Goal: Information Seeking & Learning: Learn about a topic

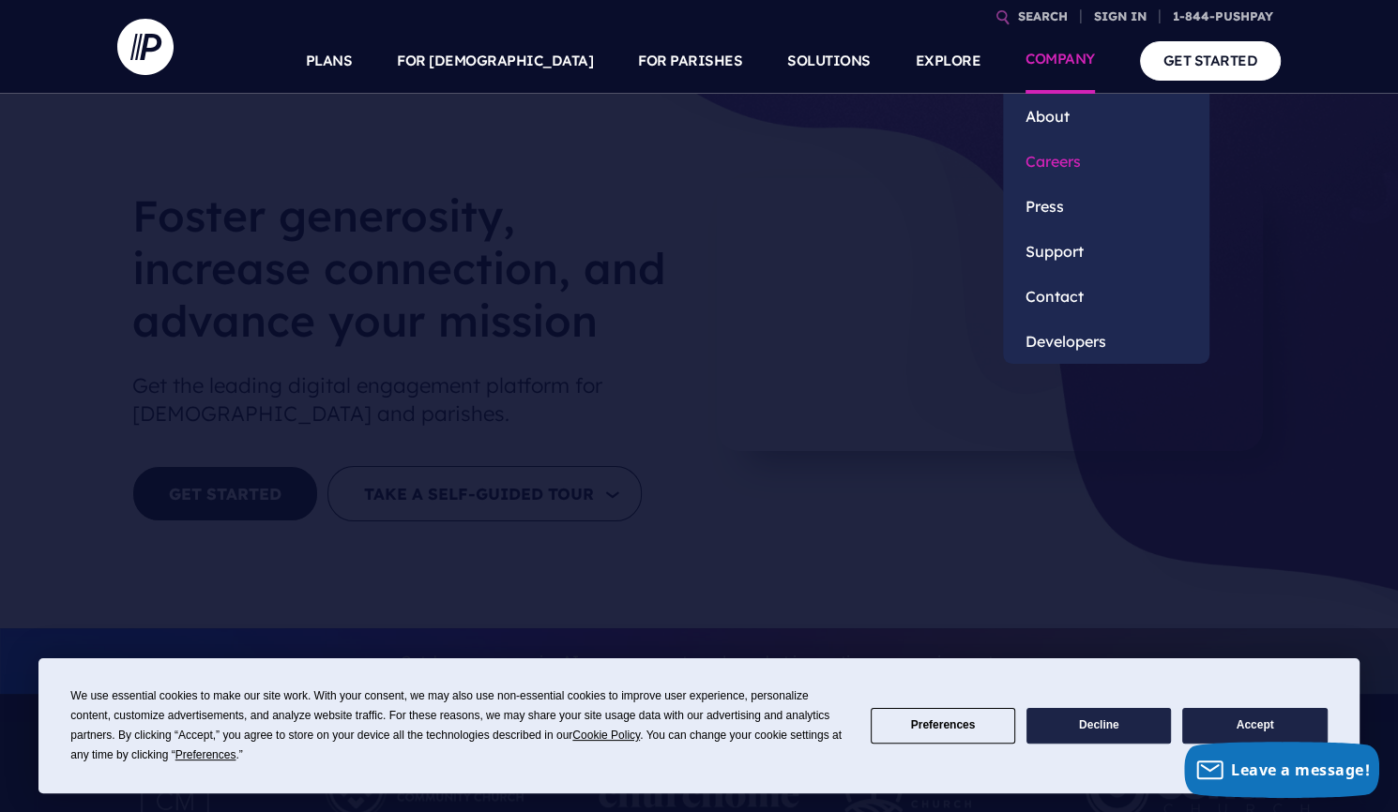
click at [1063, 155] on link "Careers" at bounding box center [1106, 161] width 206 height 45
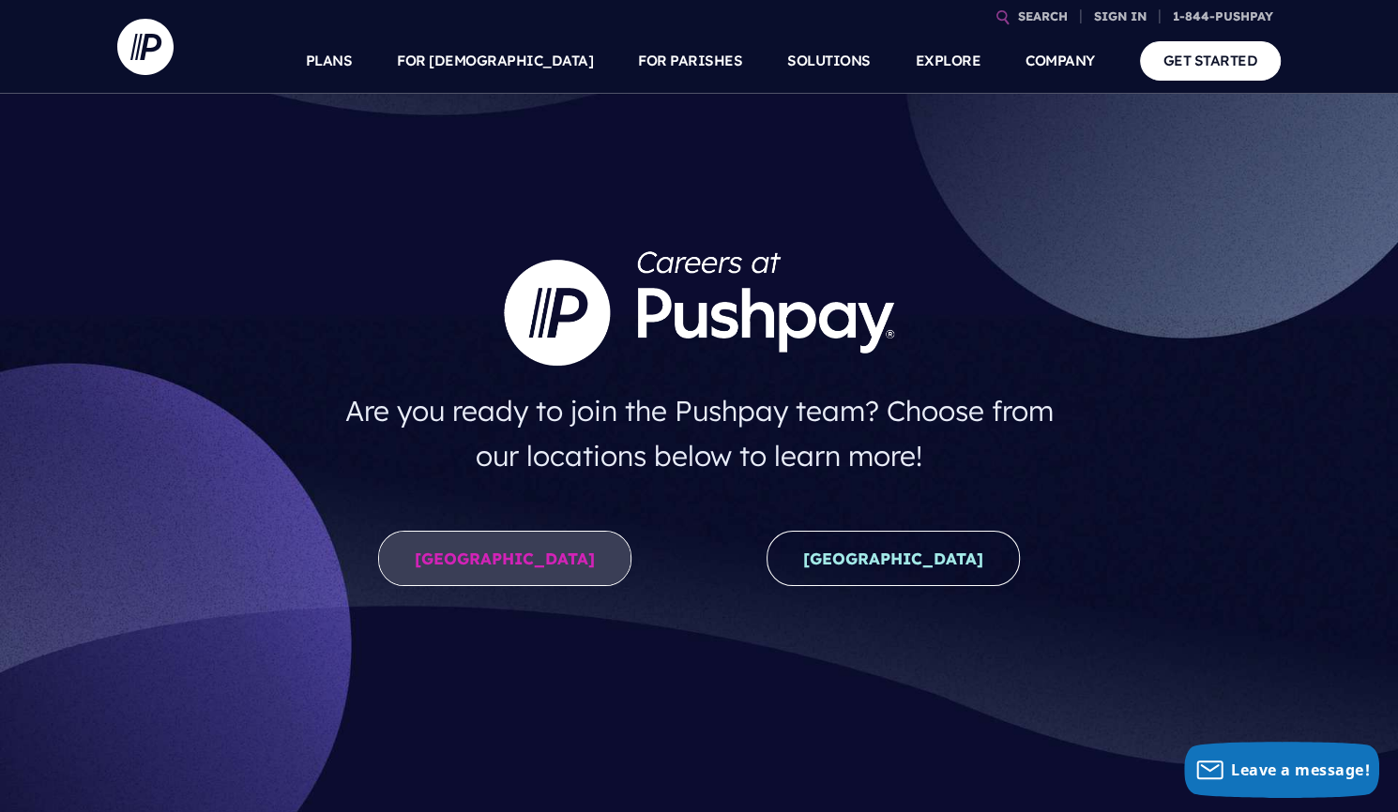
click at [545, 548] on link "United States" at bounding box center [504, 558] width 253 height 55
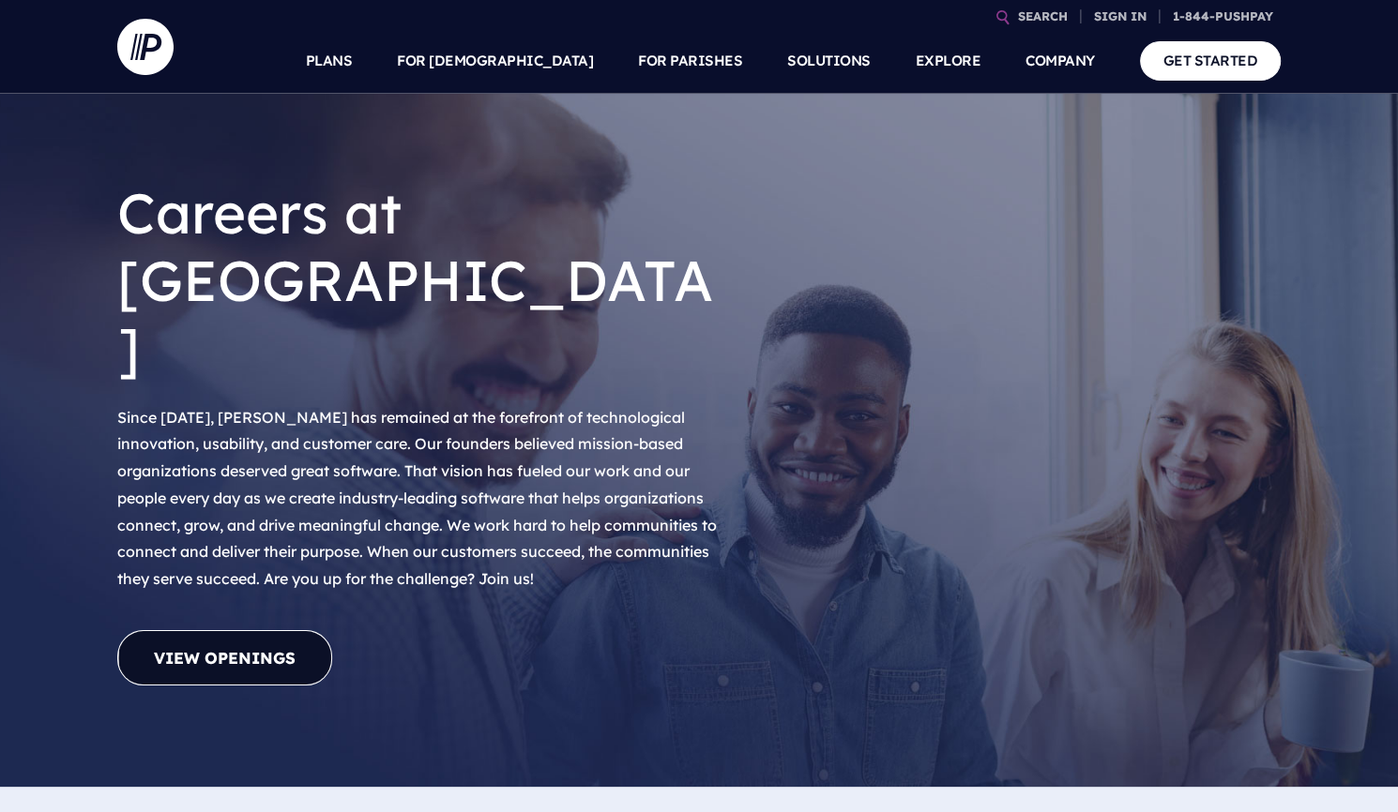
click at [246, 630] on link "View Openings" at bounding box center [224, 657] width 215 height 55
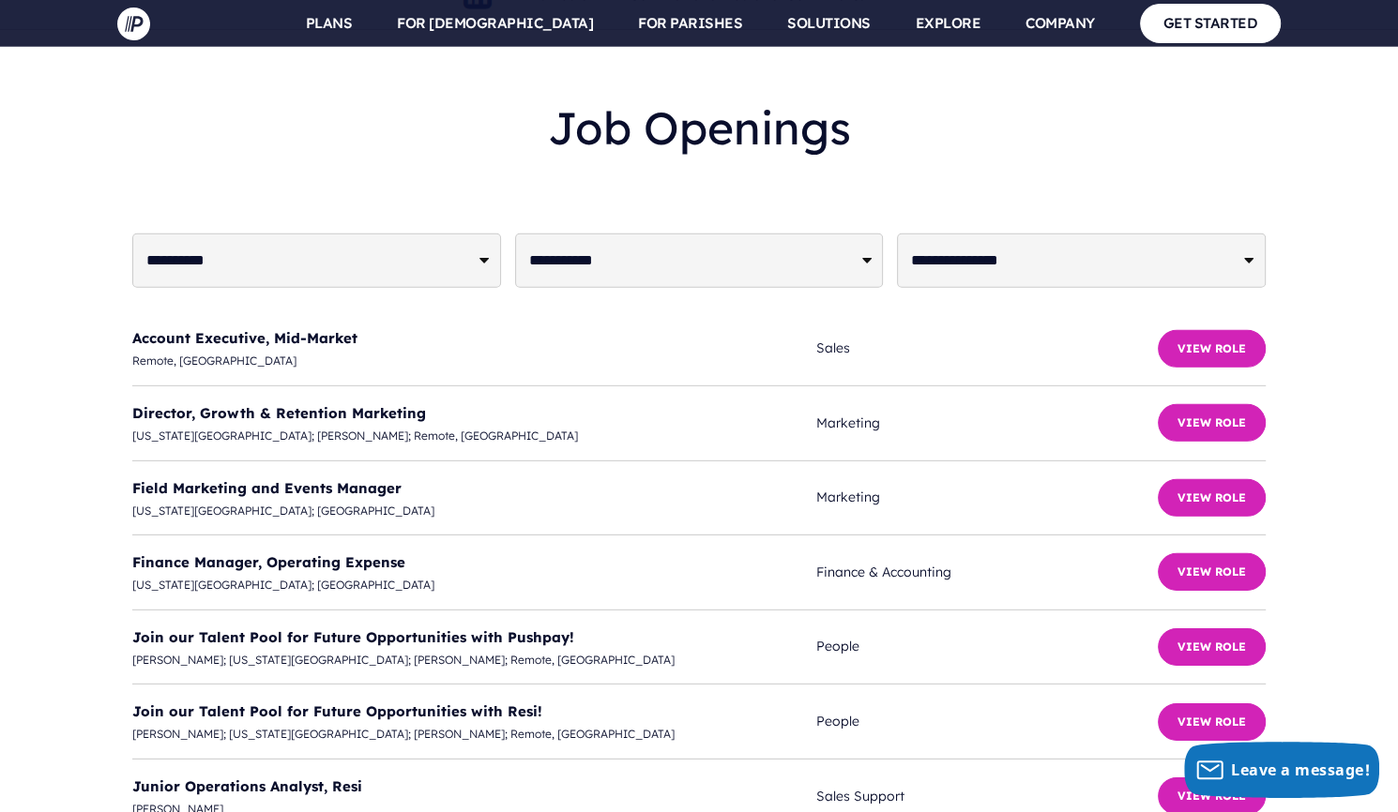
scroll to position [4585, 0]
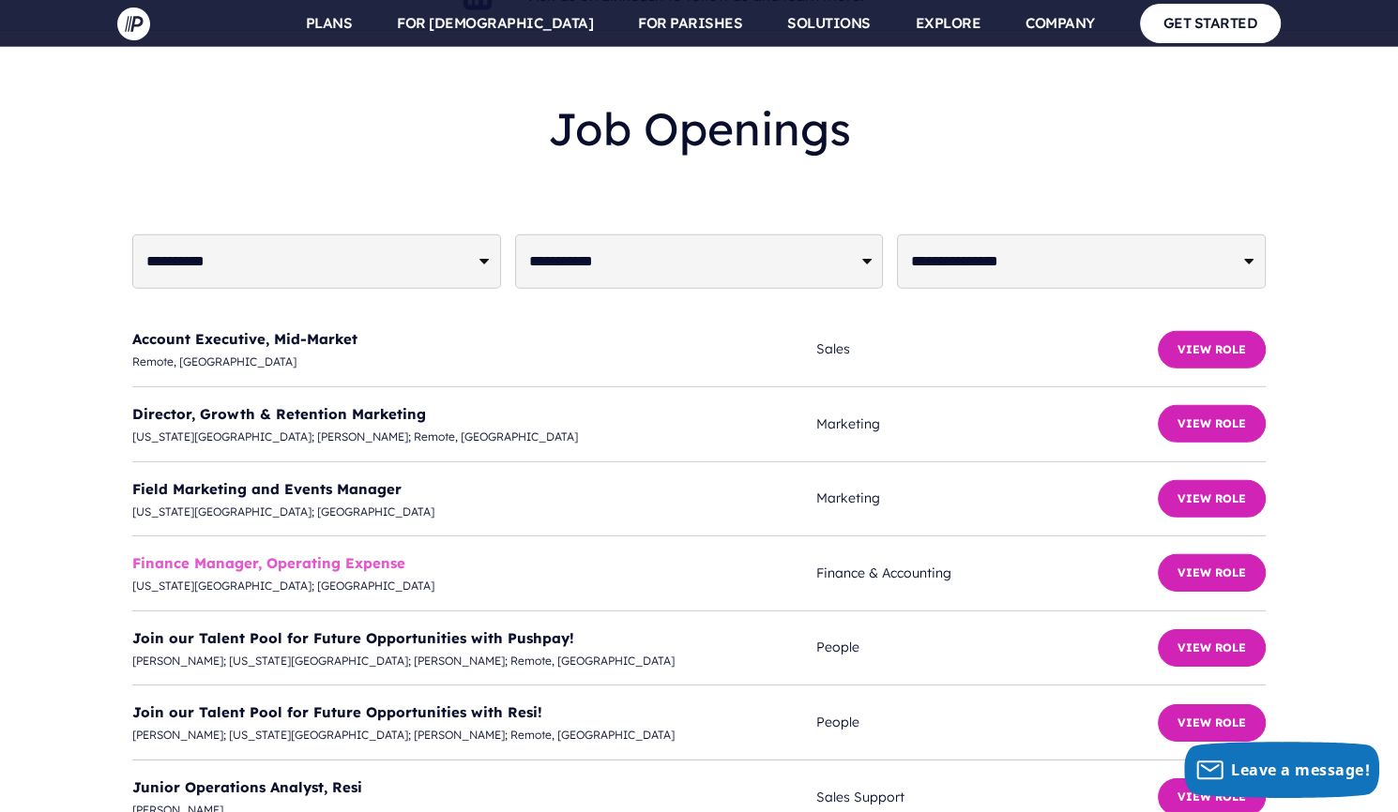
click at [298, 554] on link "Finance Manager, Operating Expense" at bounding box center [268, 563] width 273 height 18
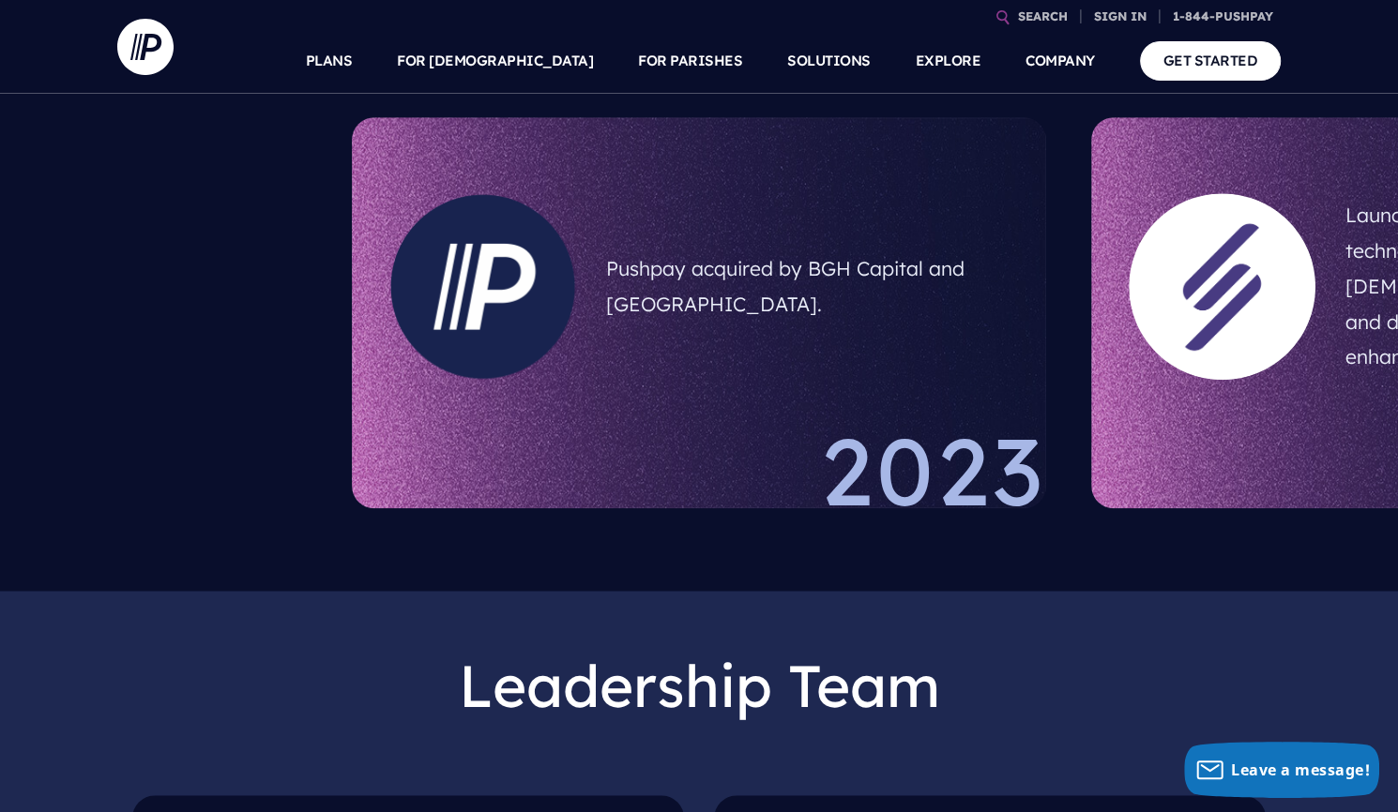
scroll to position [1261, 0]
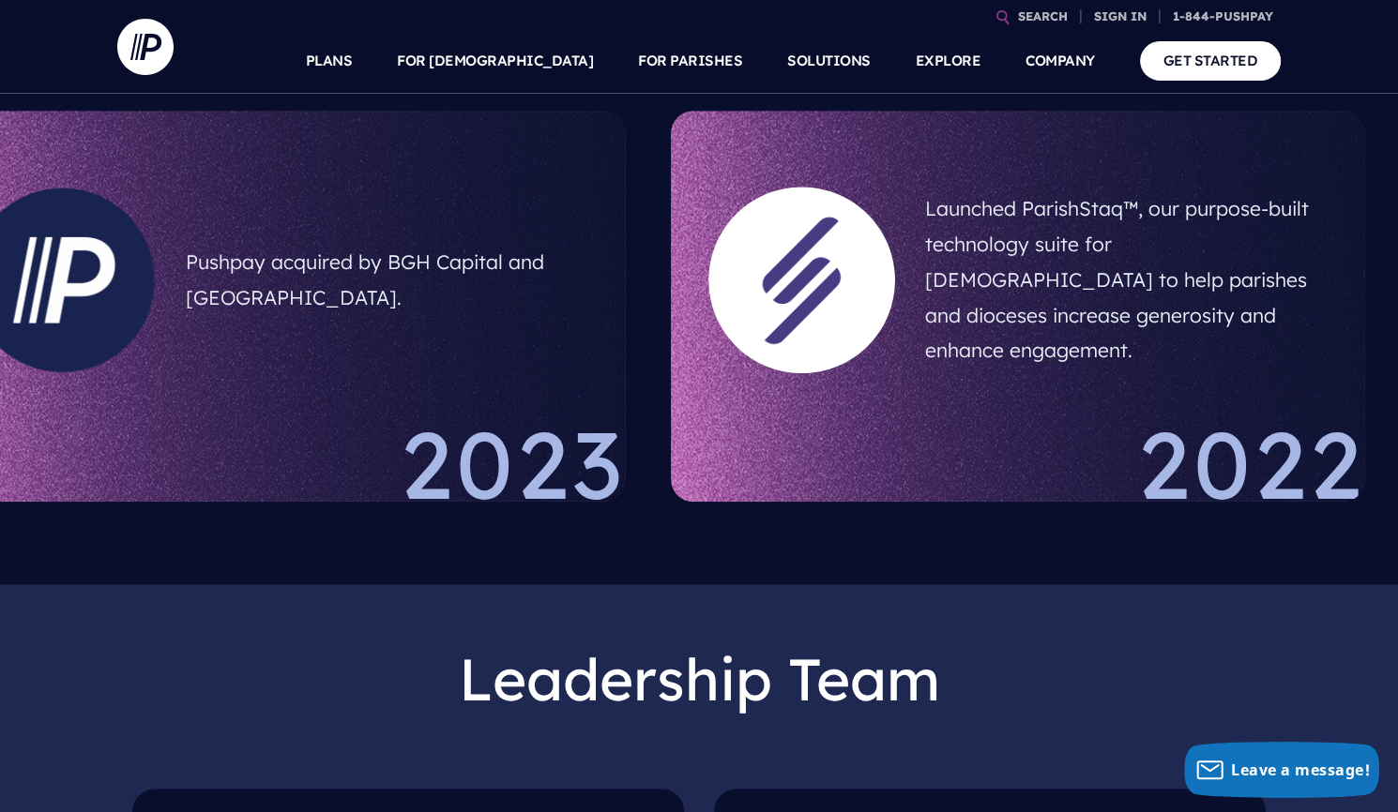
click at [700, 370] on div "Launched ParishStaq™, our purpose-built technology suite for [DEMOGRAPHIC_DATA]…" at bounding box center [1018, 306] width 694 height 391
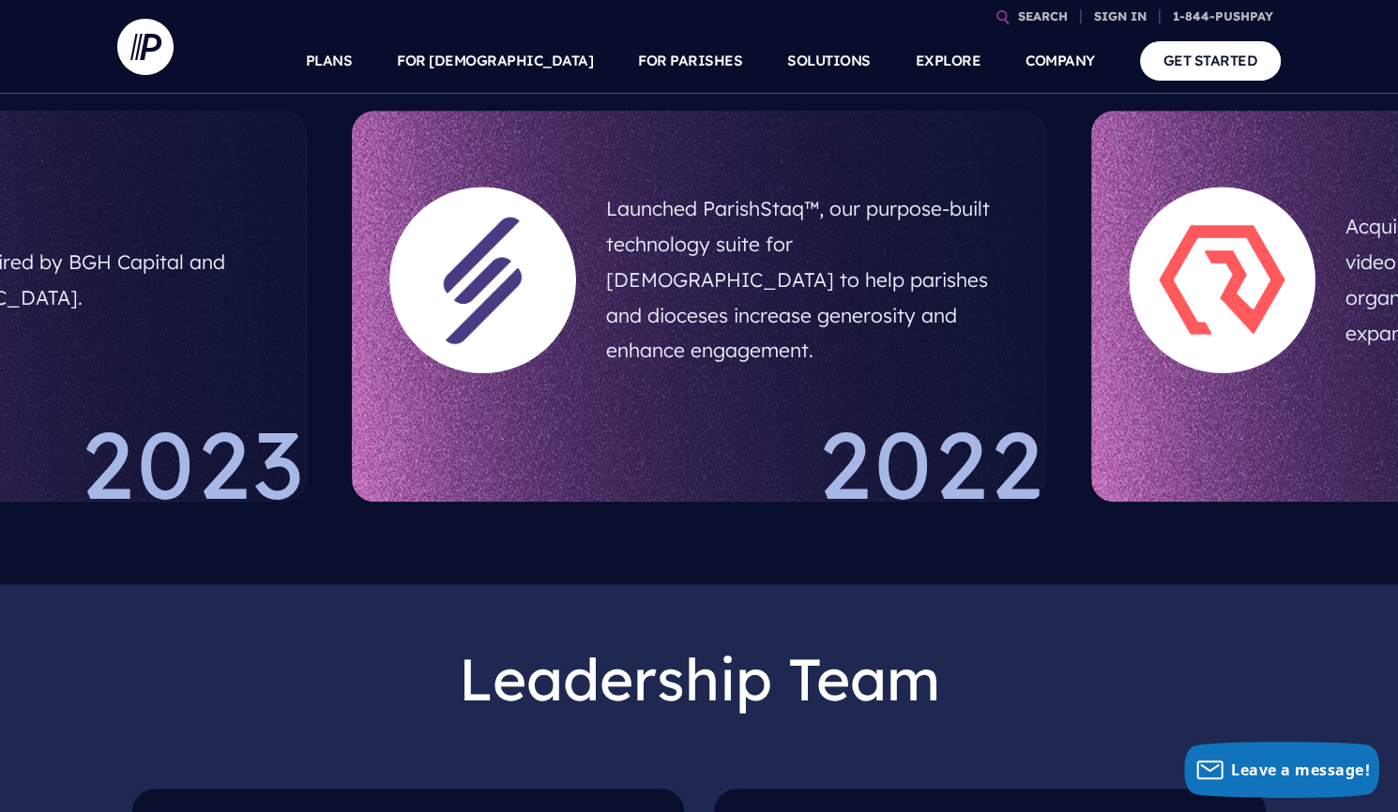
click at [1204, 286] on div at bounding box center [1221, 280] width 187 height 187
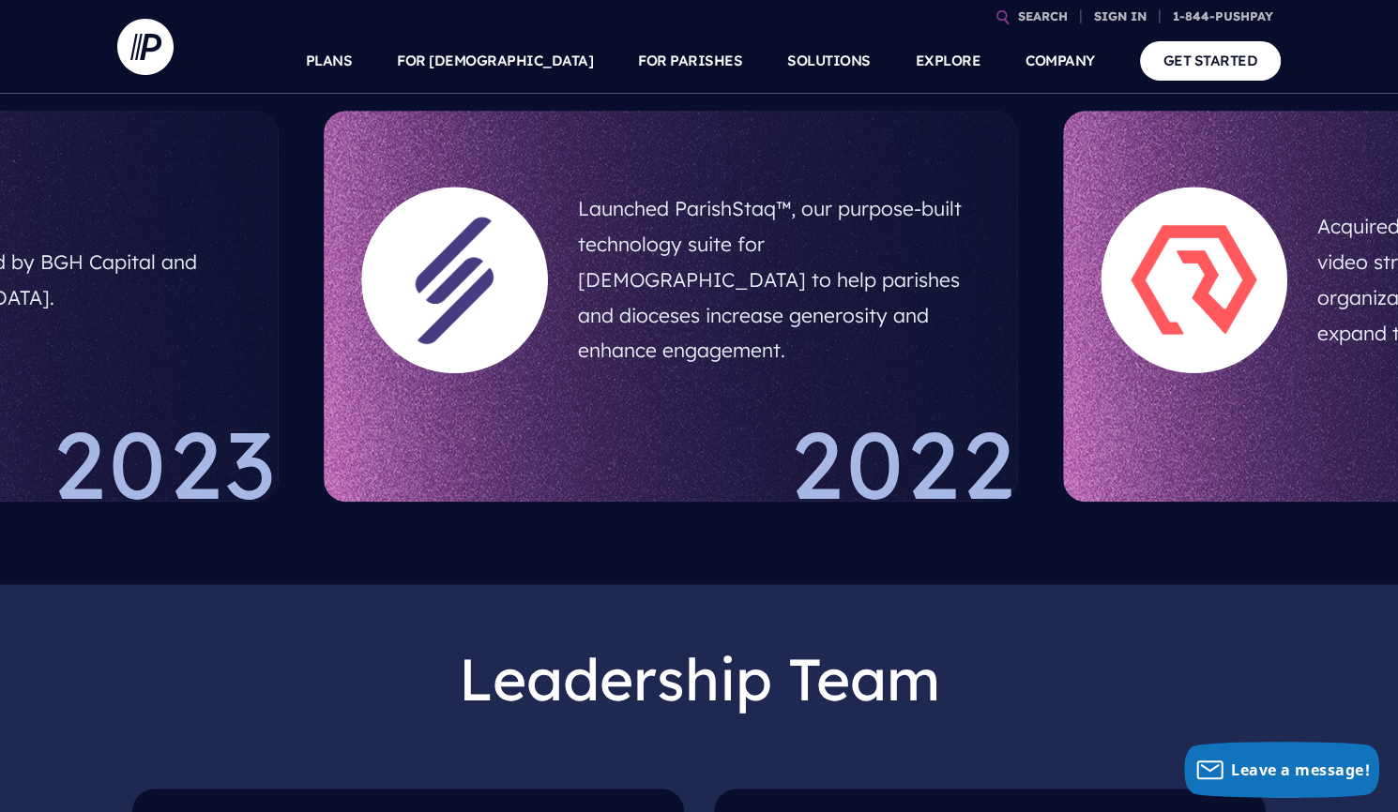
click at [1100, 342] on div at bounding box center [1193, 280] width 187 height 187
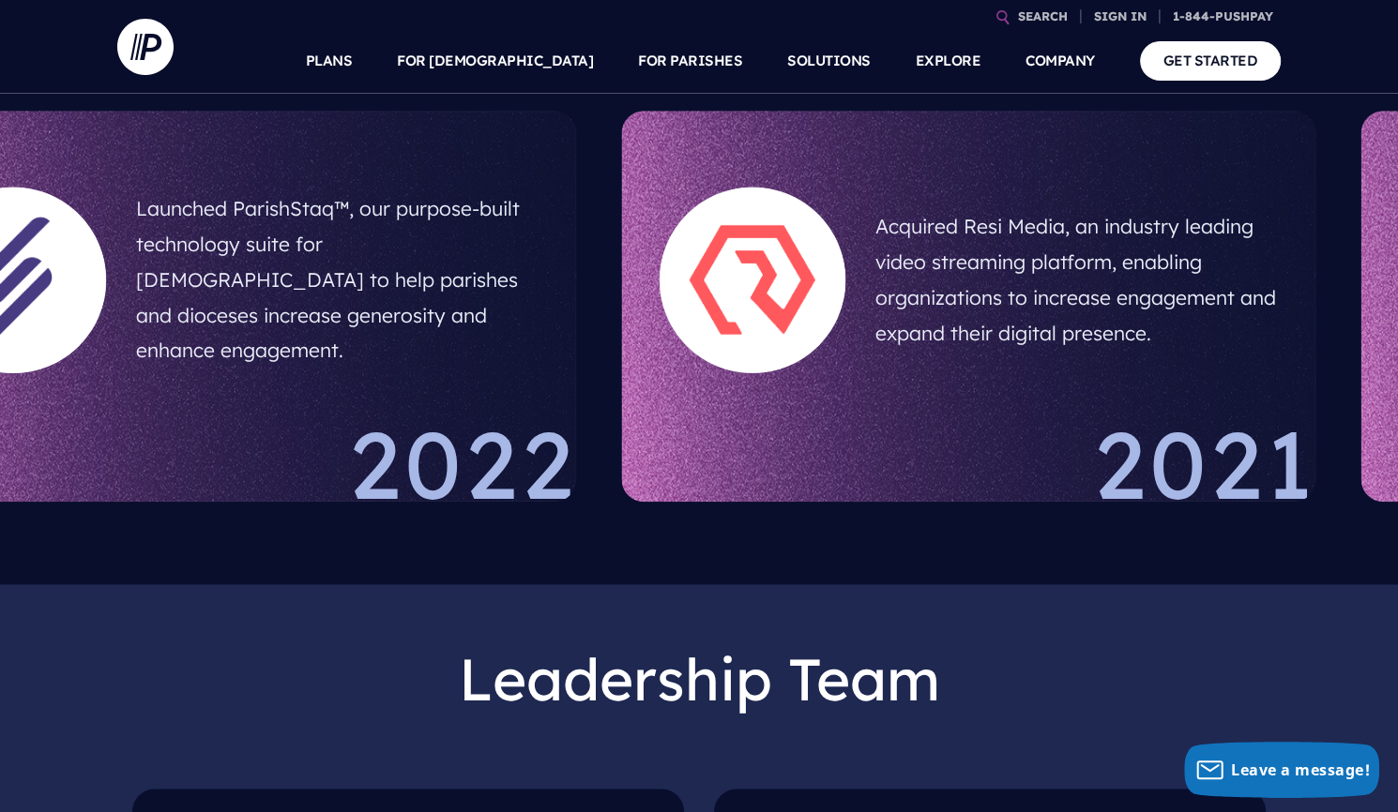
click at [1098, 447] on div "Acquired Resi Media, an industry leading video streaming platform, enabling org…" at bounding box center [968, 306] width 694 height 391
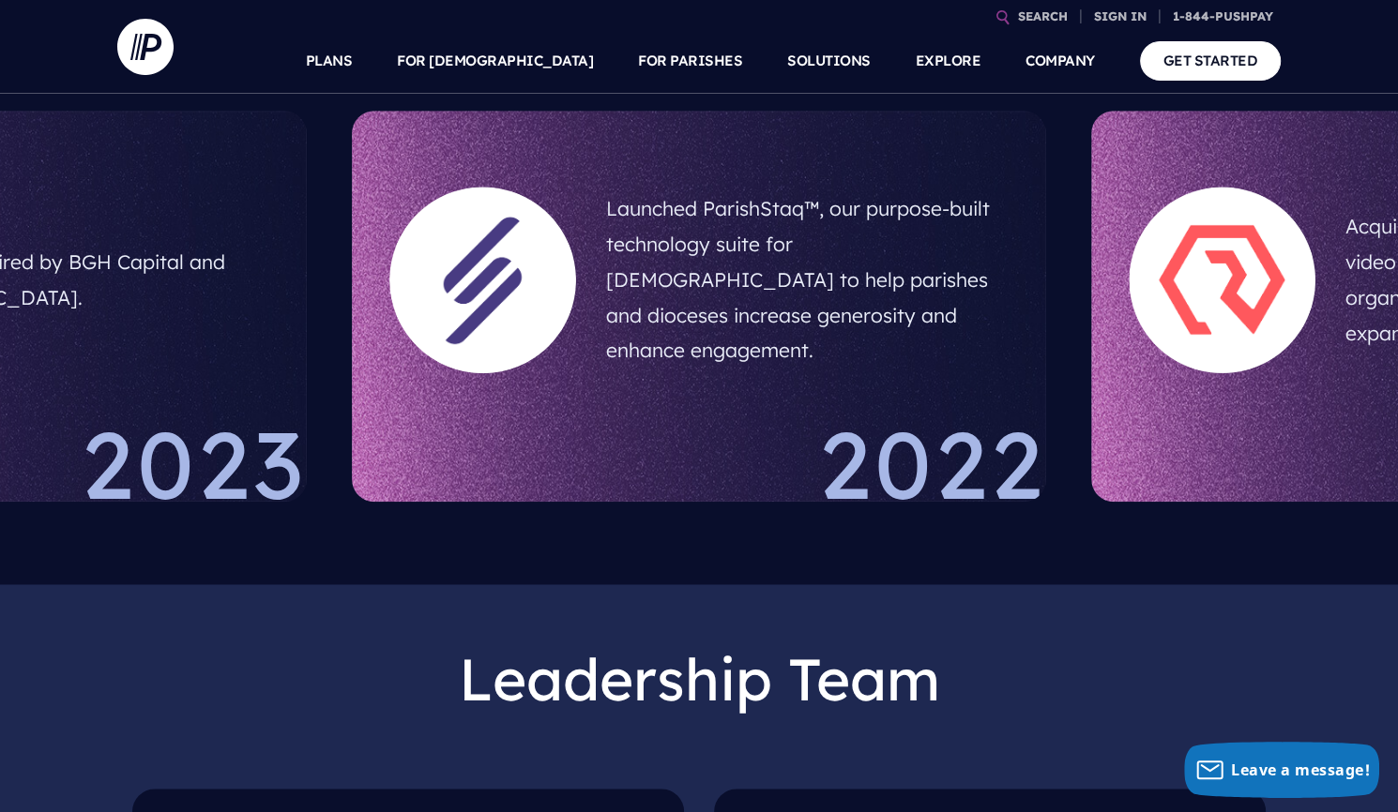
click at [1194, 500] on section "Pushpay acquired by BGH Capital and [GEOGRAPHIC_DATA]. 2023 Launched ParishStaq…" at bounding box center [699, 306] width 1398 height 556
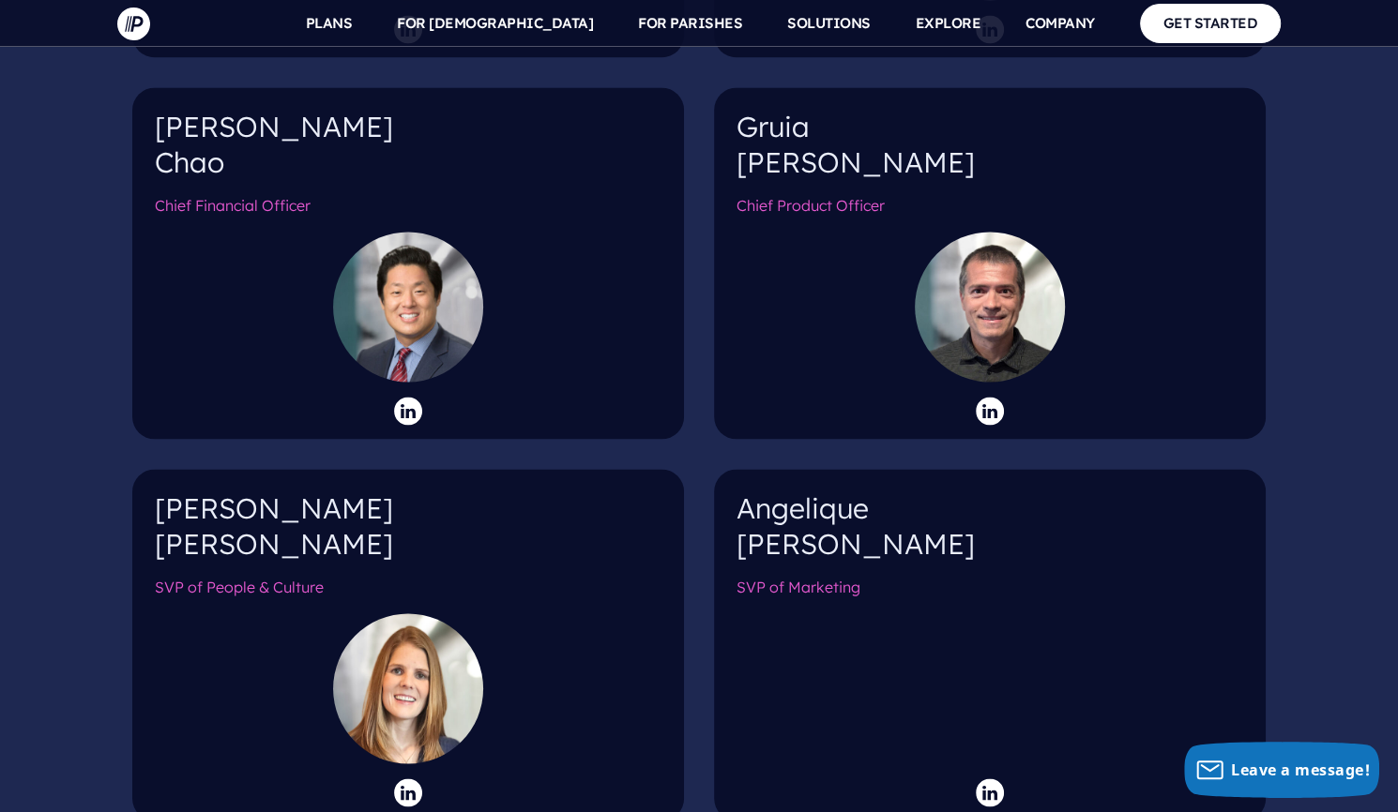
scroll to position [2168, 0]
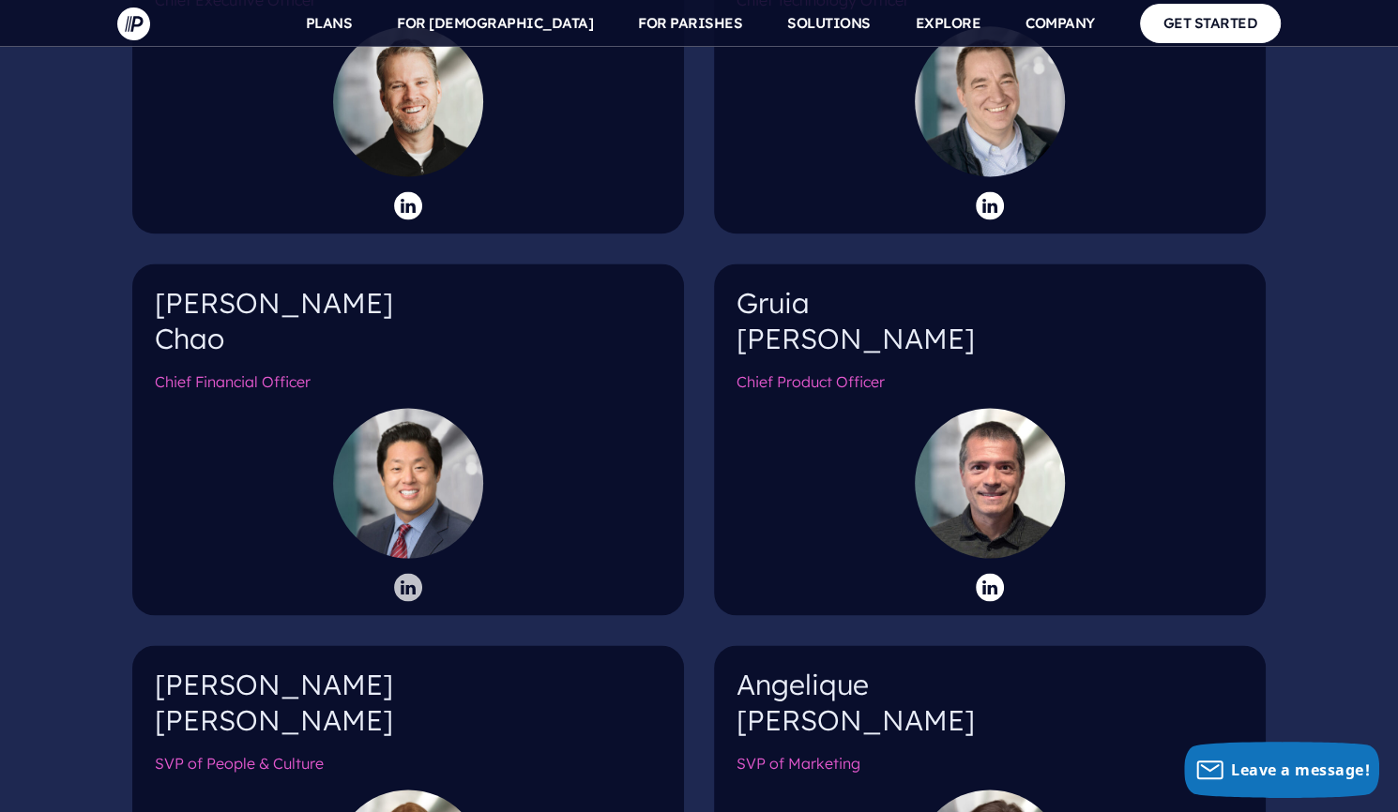
click at [405, 573] on icon at bounding box center [408, 587] width 28 height 28
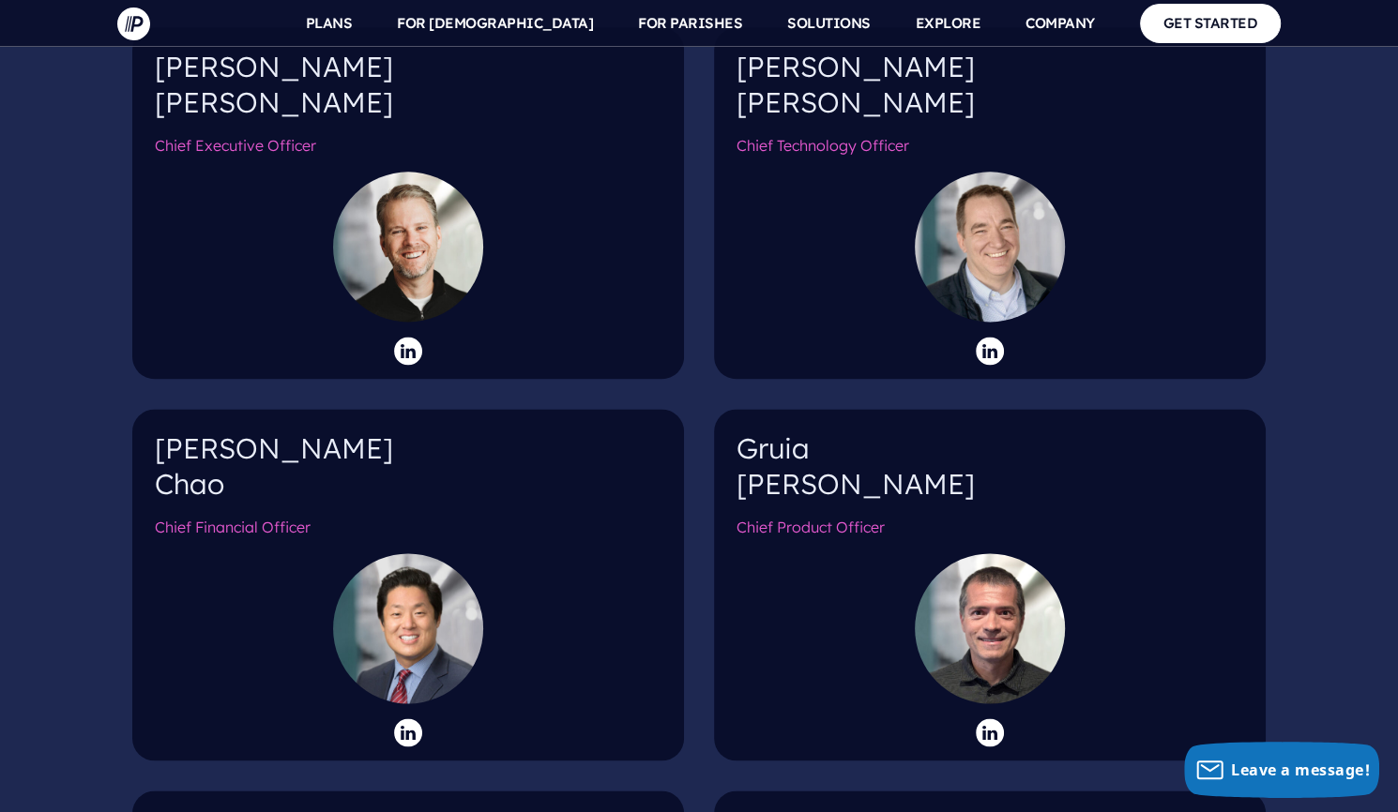
scroll to position [2078, 0]
